Goal: Ask a question

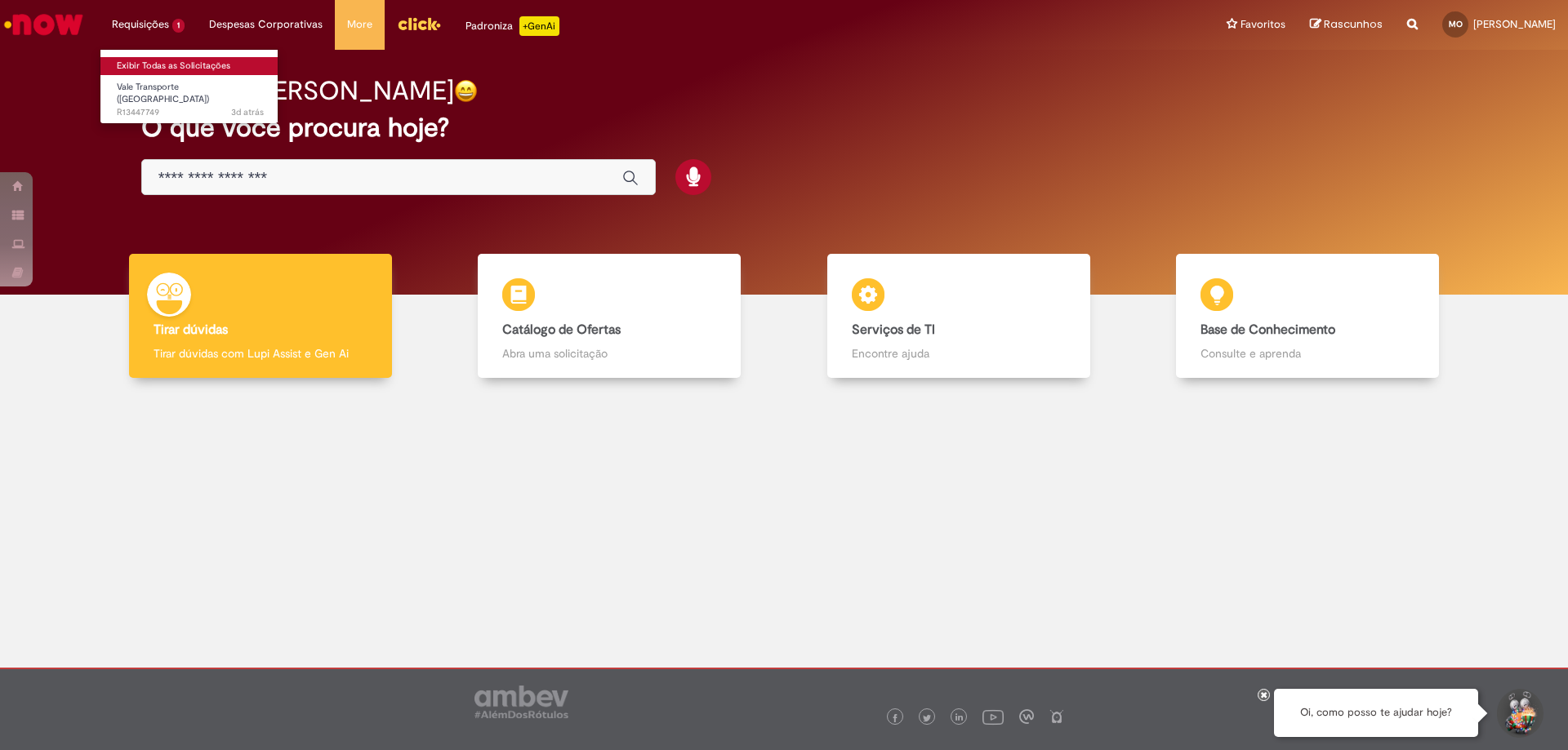
click at [130, 62] on link "Exibir Todas as Solicitações" at bounding box center [189, 66] width 179 height 18
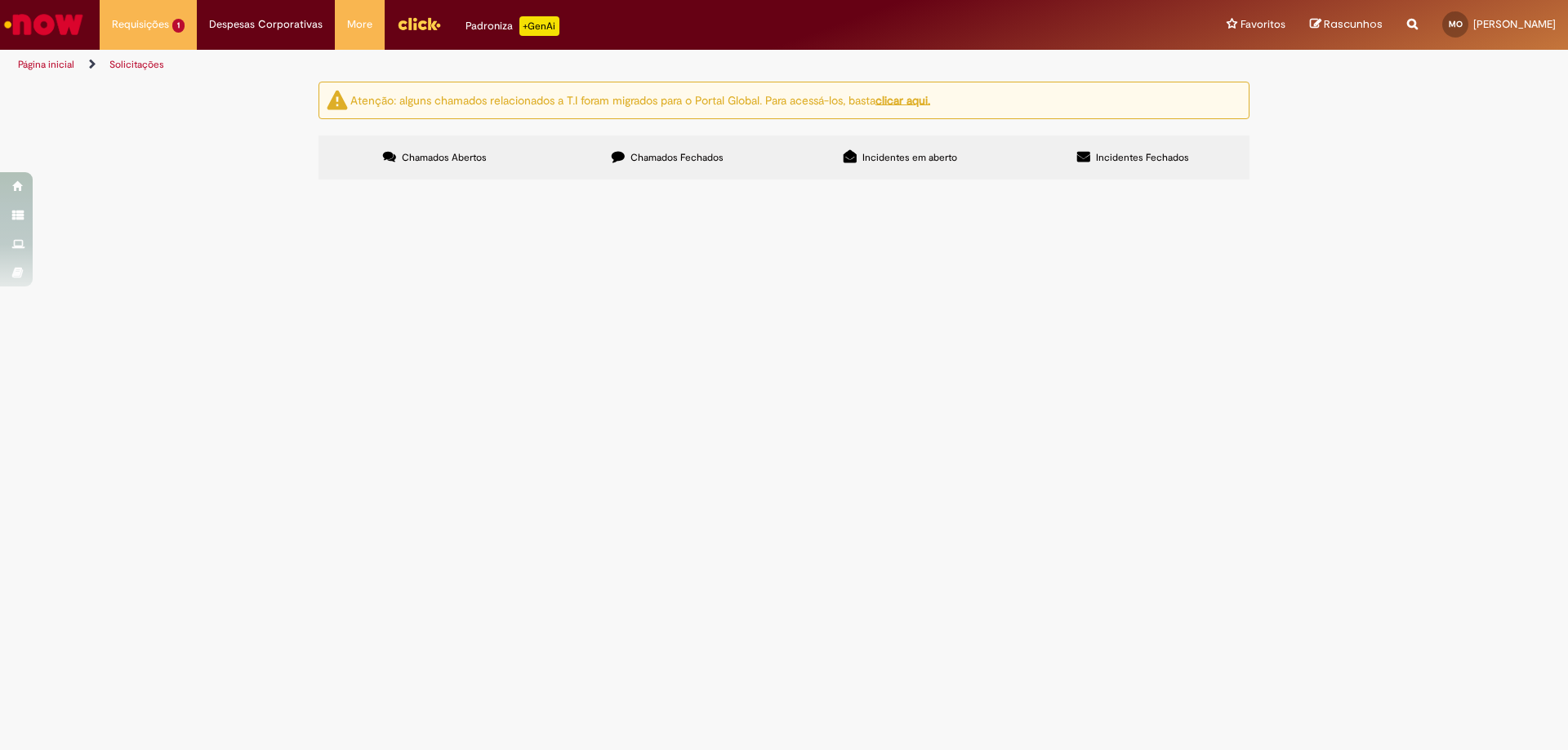
click at [0, 0] on span "Olá!! Estou com dúvidas em relação a como solicitar o VT Aqui na unidade recebe…" at bounding box center [0, 0] width 0 height 0
click at [0, 0] on td "Olá!! Estou com dúvidas em relação a como solicitar o VT Aqui na unidade recebe…" at bounding box center [0, 0] width 0 height 0
click at [0, 0] on div "Linhas 1 − 1 de 1" at bounding box center [0, 0] width 0 height 0
click at [0, 0] on td "Olá!! Estou com dúvidas em relação a como solicitar o VT Aqui na unidade recebe…" at bounding box center [0, 0] width 0 height 0
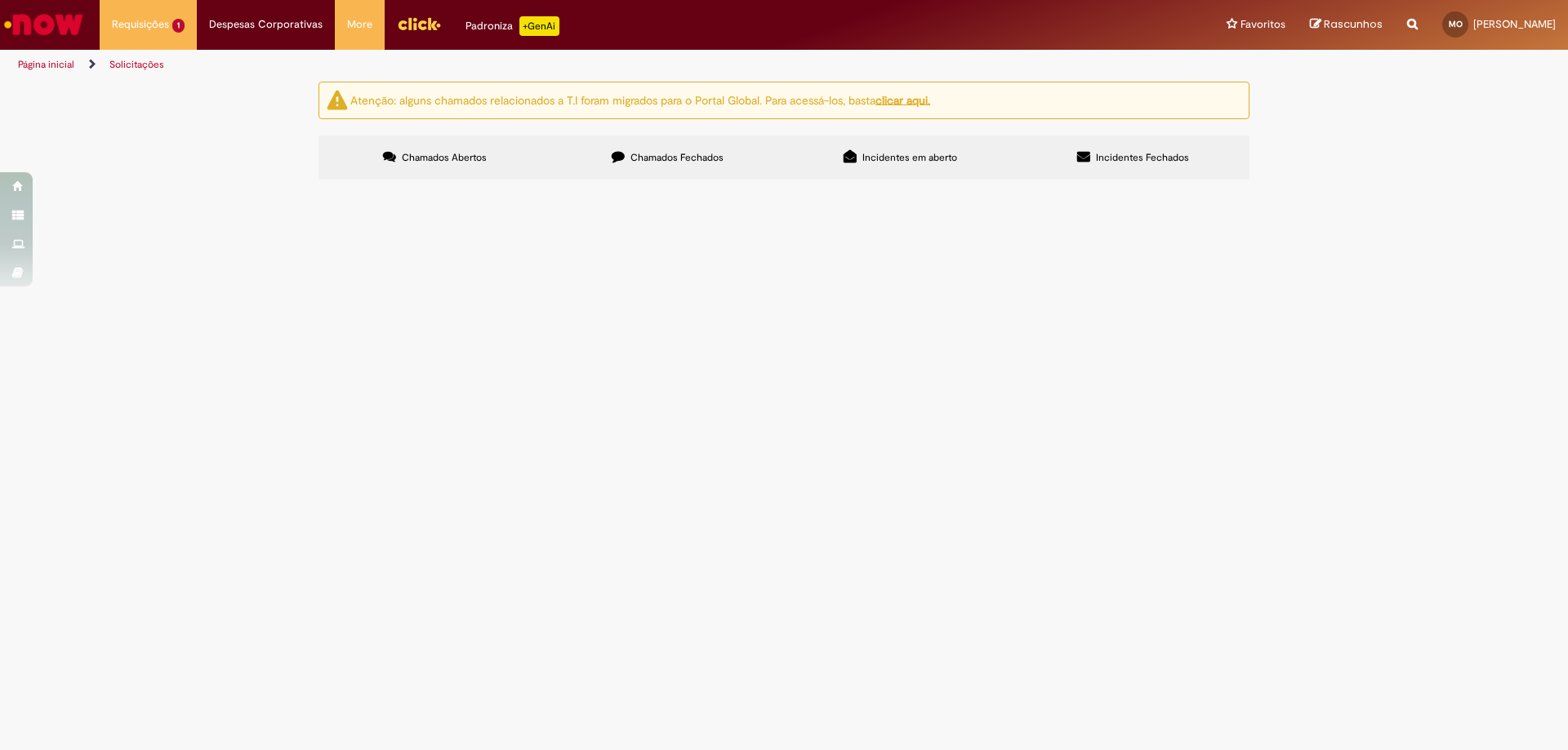
click at [0, 0] on span "Vale Transporte ([GEOGRAPHIC_DATA])" at bounding box center [0, 0] width 0 height 0
